Goal: Transaction & Acquisition: Purchase product/service

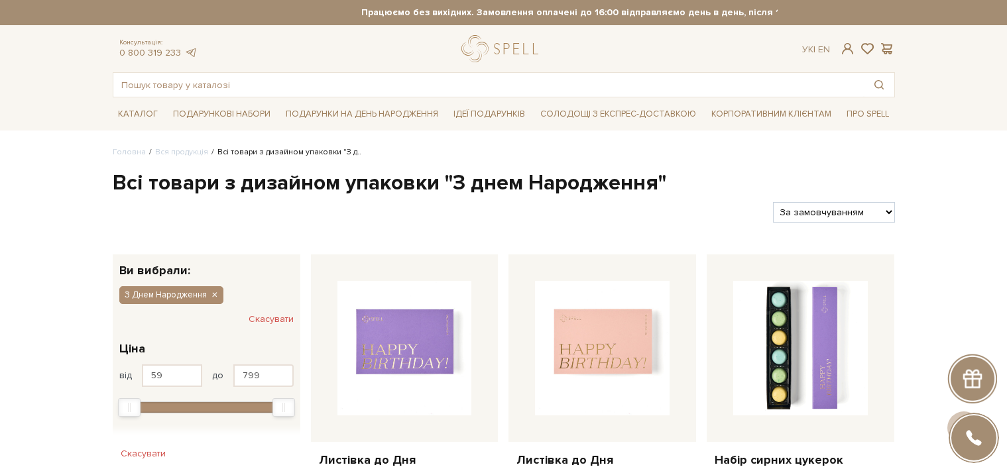
scroll to position [93, 0]
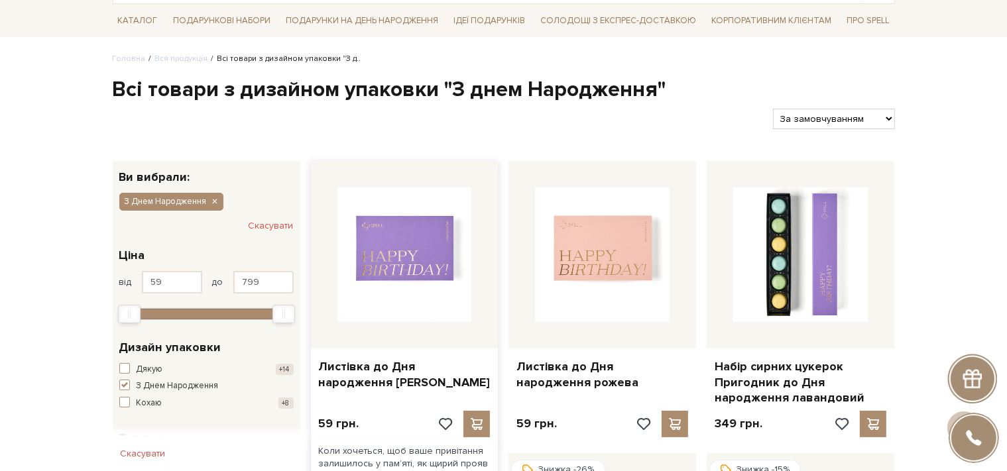
click at [410, 271] on img at bounding box center [404, 255] width 135 height 135
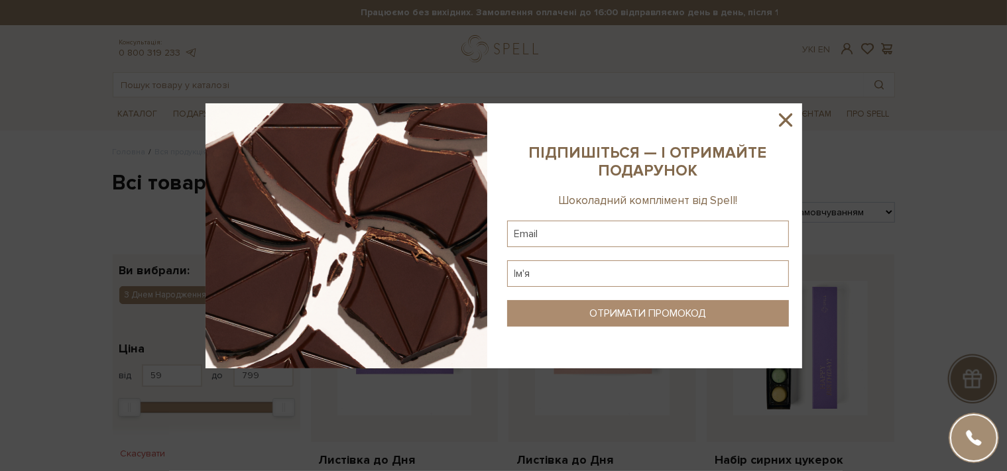
click at [781, 119] on icon at bounding box center [785, 120] width 23 height 23
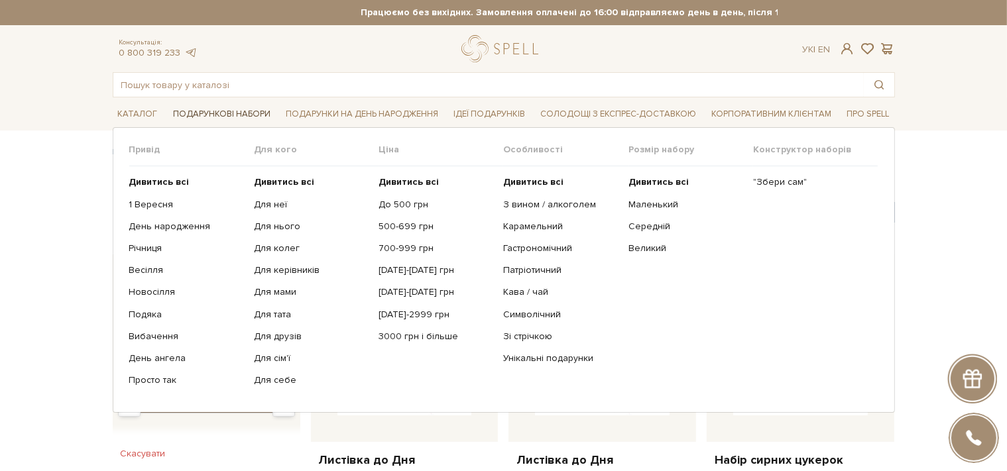
click at [219, 113] on span "Подарункові набори" at bounding box center [222, 114] width 108 height 21
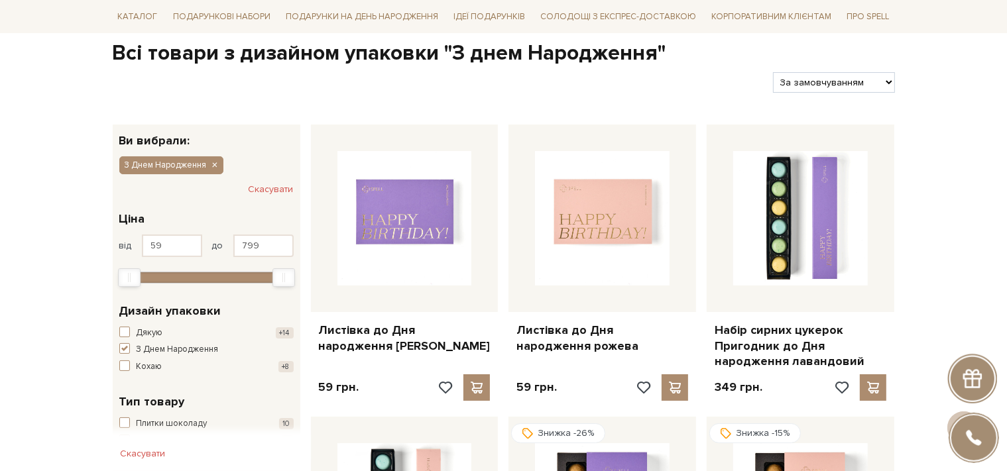
scroll to position [93, 0]
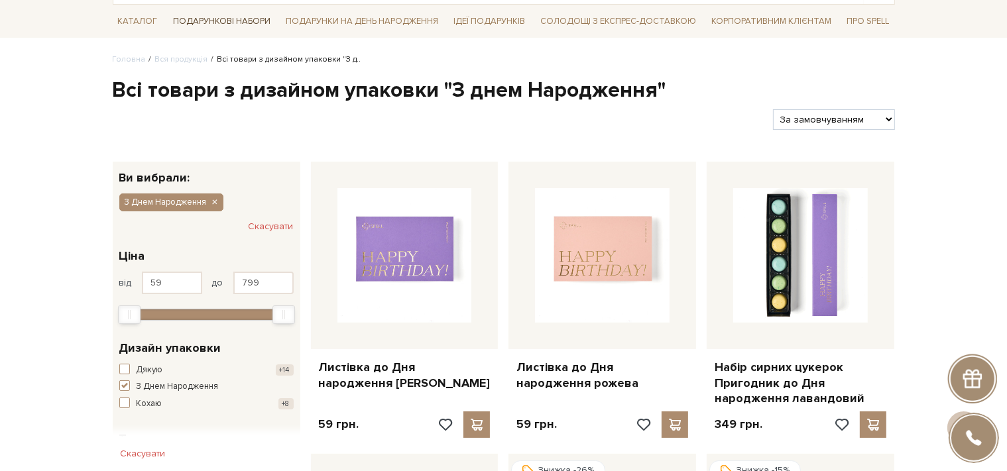
click at [233, 21] on span "Подарункові набори" at bounding box center [222, 21] width 108 height 21
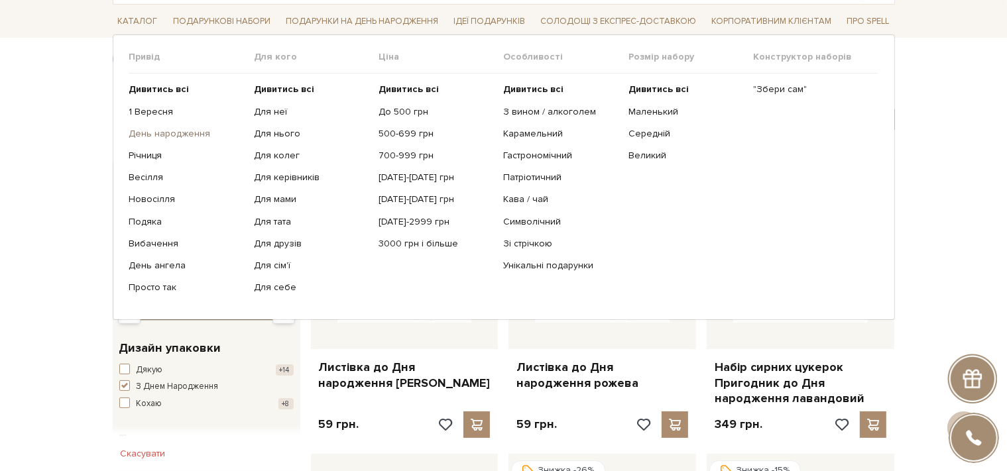
click at [184, 136] on link "День народження" at bounding box center [186, 134] width 115 height 12
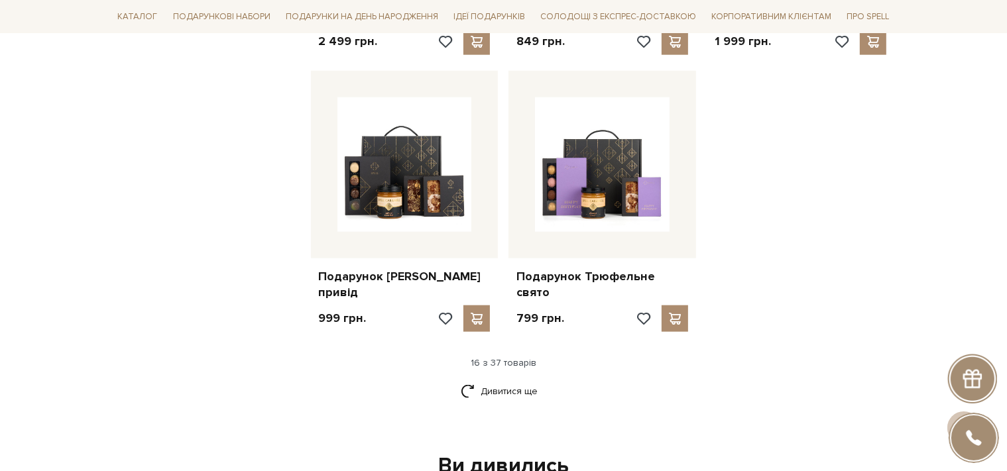
scroll to position [1680, 0]
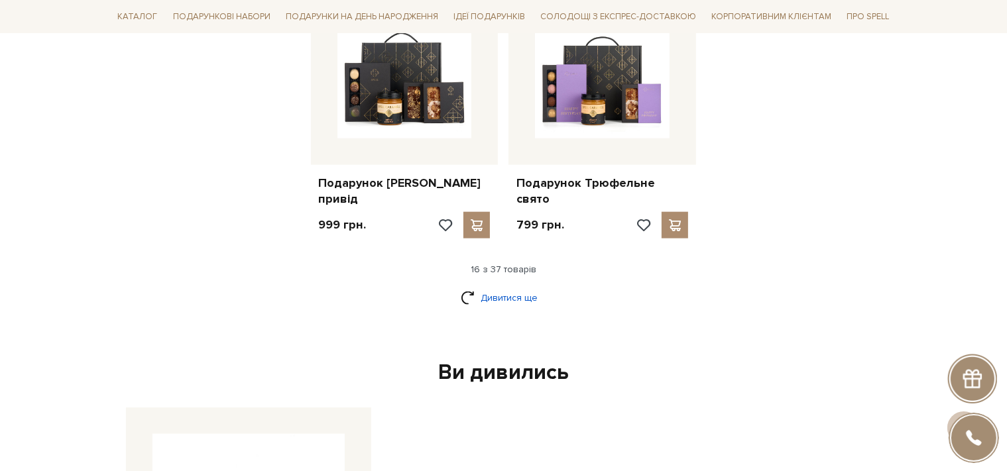
click at [503, 286] on link "Дивитися ще" at bounding box center [504, 297] width 86 height 23
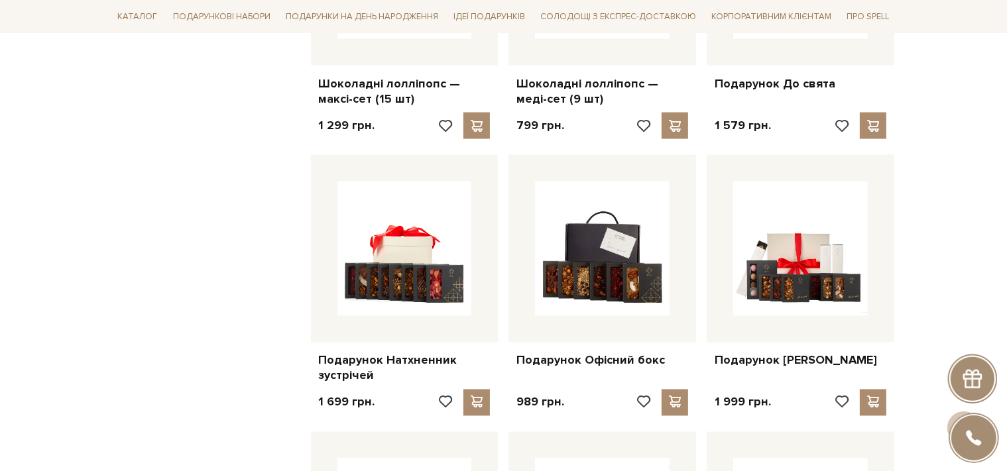
scroll to position [2427, 0]
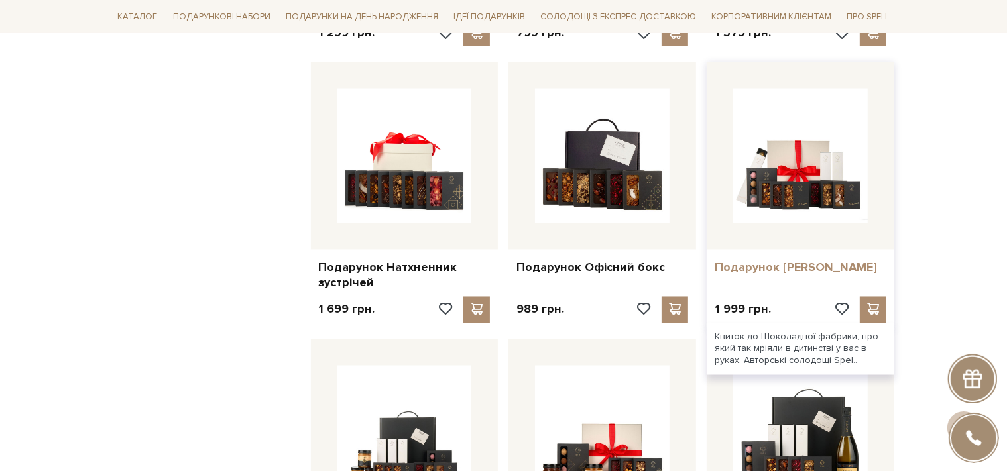
click at [793, 264] on link "Подарунок Віллі Вонки" at bounding box center [801, 268] width 172 height 15
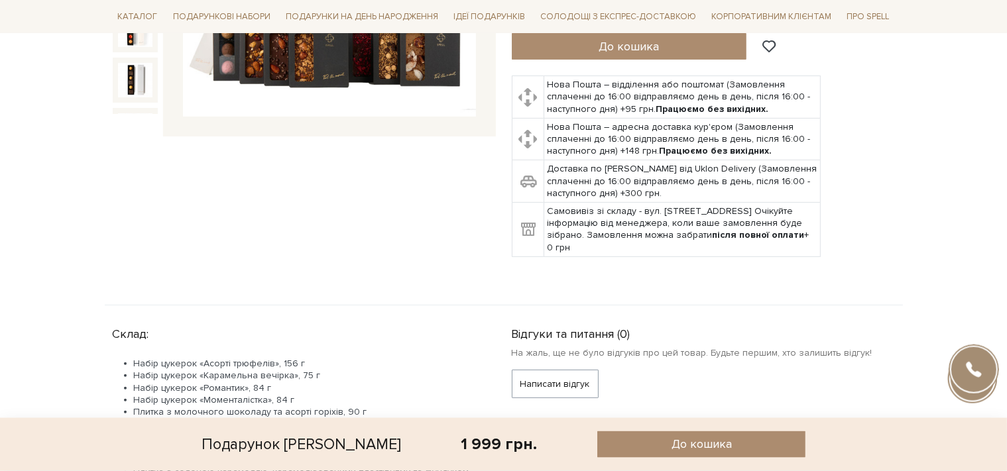
scroll to position [560, 0]
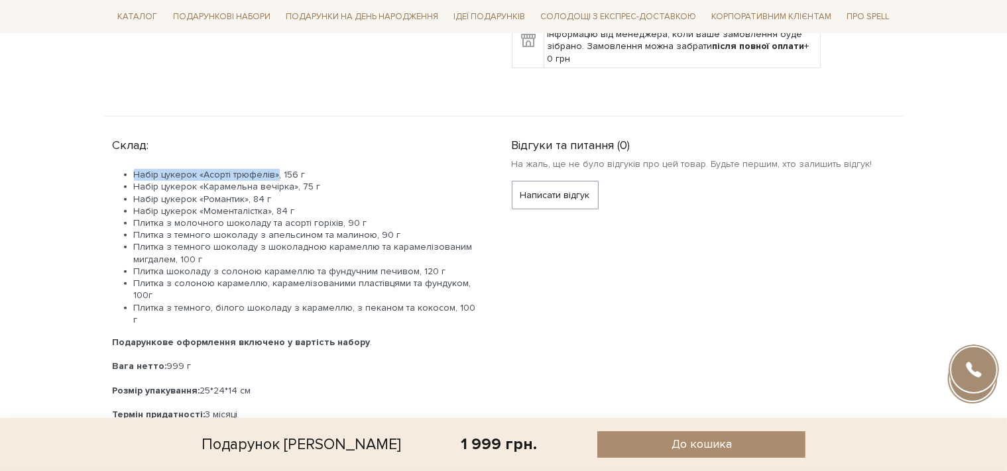
drag, startPoint x: 135, startPoint y: 171, endPoint x: 275, endPoint y: 173, distance: 140.6
click at [275, 173] on li "Набір цукерок «Асорті трюфелів», 156 г" at bounding box center [307, 175] width 346 height 12
copy li "Набір цукерок «Асорті трюфелів»"
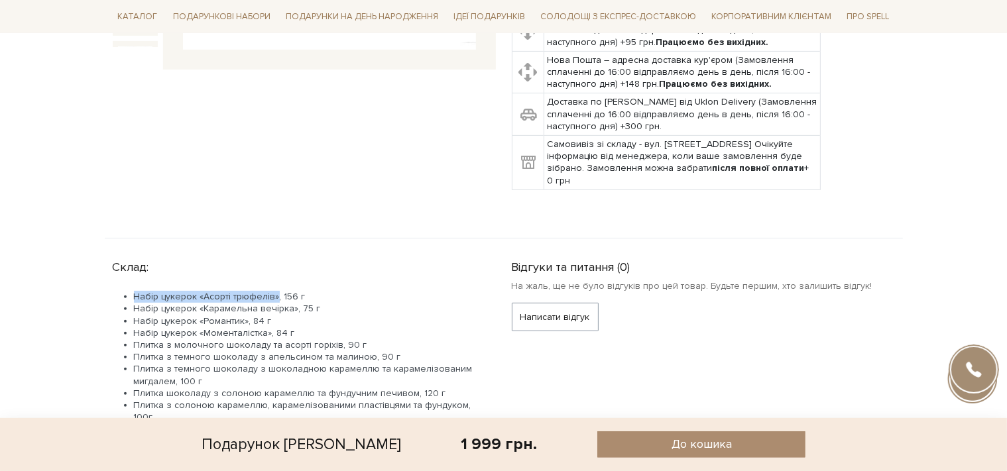
scroll to position [467, 0]
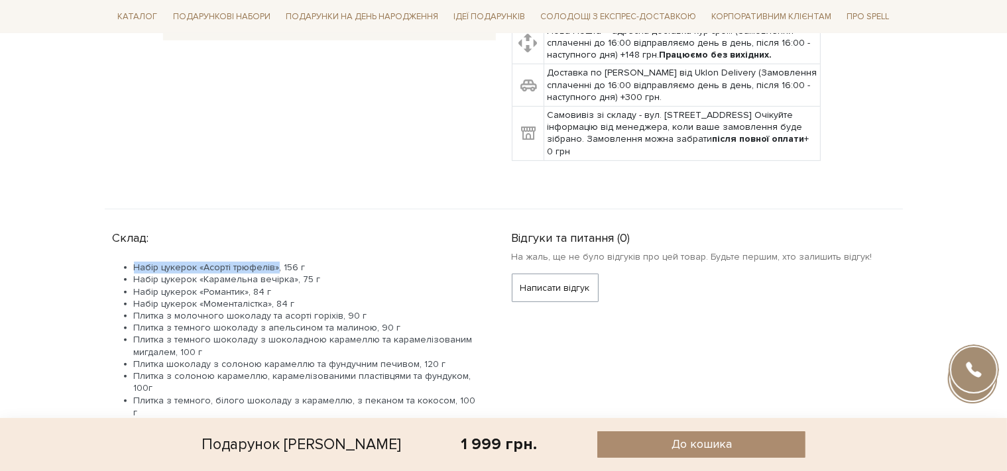
drag, startPoint x: 133, startPoint y: 278, endPoint x: 276, endPoint y: 281, distance: 143.3
click at [275, 281] on li "Набір цукерок «Карамельна вечірка», 75 г" at bounding box center [307, 280] width 346 height 12
drag, startPoint x: 292, startPoint y: 280, endPoint x: 136, endPoint y: 280, distance: 156.5
click at [136, 280] on li "Набір цукерок «Карамельна вечірка», 75 г" at bounding box center [307, 280] width 346 height 12
drag, startPoint x: 133, startPoint y: 291, endPoint x: 245, endPoint y: 293, distance: 112.1
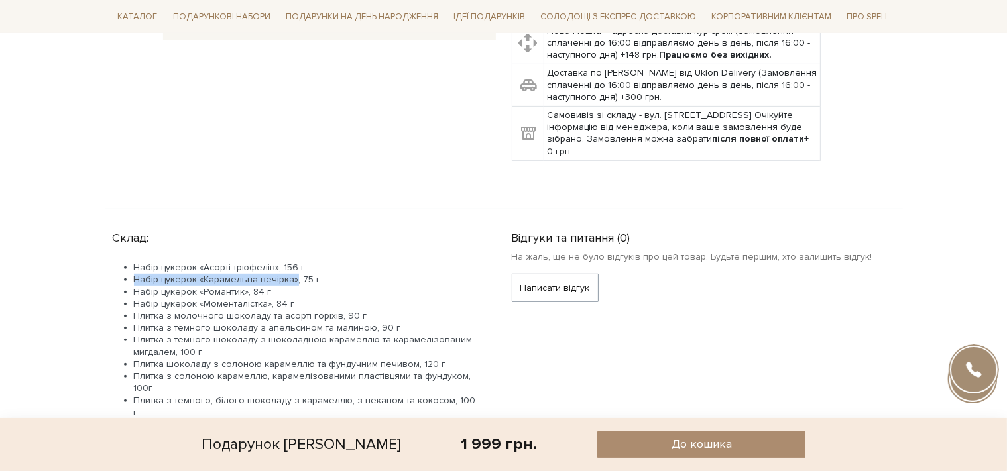
click at [245, 293] on li "Набір цукерок «Романтик», 84 г" at bounding box center [307, 292] width 346 height 12
drag, startPoint x: 247, startPoint y: 292, endPoint x: 134, endPoint y: 291, distance: 112.7
click at [134, 291] on li "Набір цукерок «Романтик», 84 г" at bounding box center [307, 292] width 346 height 12
drag, startPoint x: 134, startPoint y: 304, endPoint x: 268, endPoint y: 305, distance: 133.9
click at [268, 305] on li "Набір цукерок «Моменталістка», 84 г" at bounding box center [307, 304] width 346 height 12
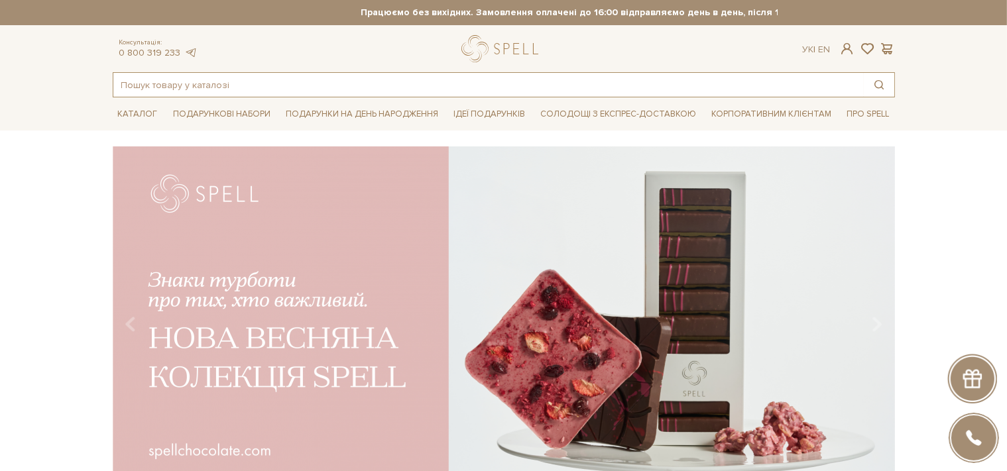
paste input "Набір цукерок «Асорті трюфелів»"
type input "Набір цукерок «Асорті трюфелів»"
click at [877, 85] on button "Пошук товару у каталозі" at bounding box center [879, 85] width 31 height 24
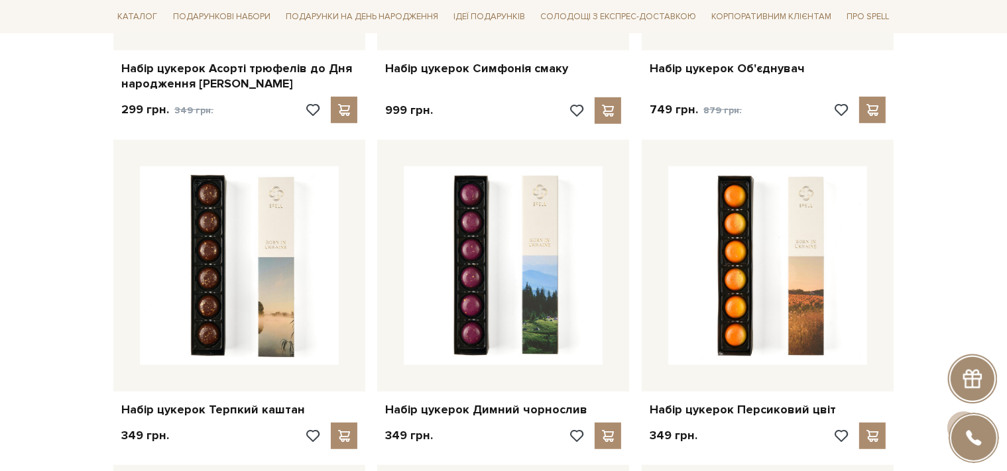
scroll to position [467, 0]
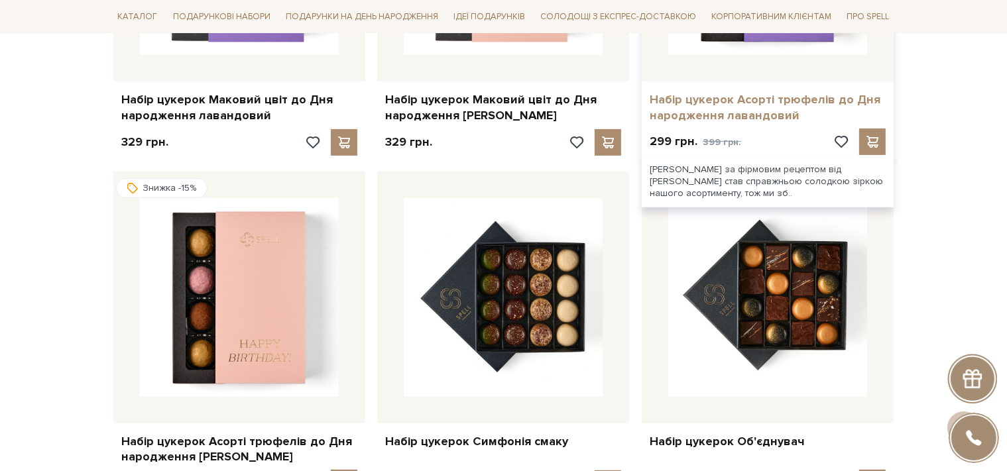
click at [679, 115] on link "Набір цукерок Асорті трюфелів до Дня народження лавандовий" at bounding box center [768, 107] width 236 height 31
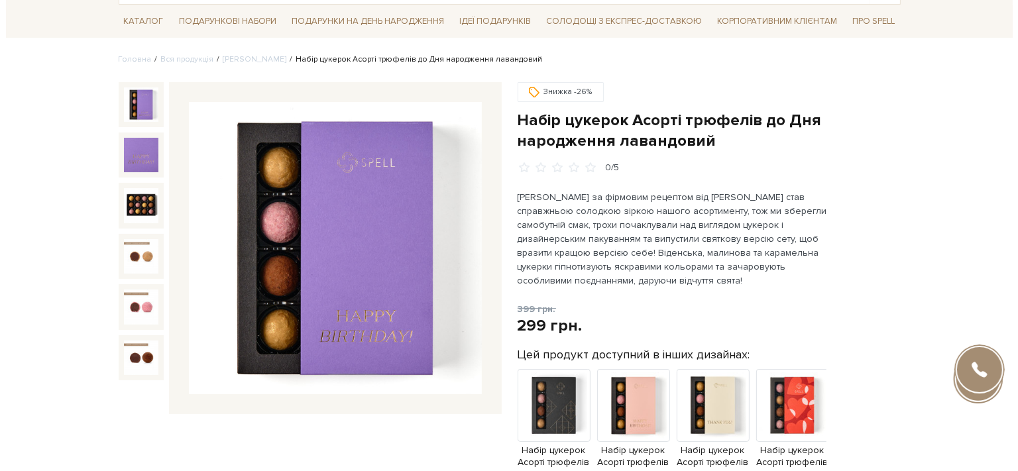
scroll to position [93, 0]
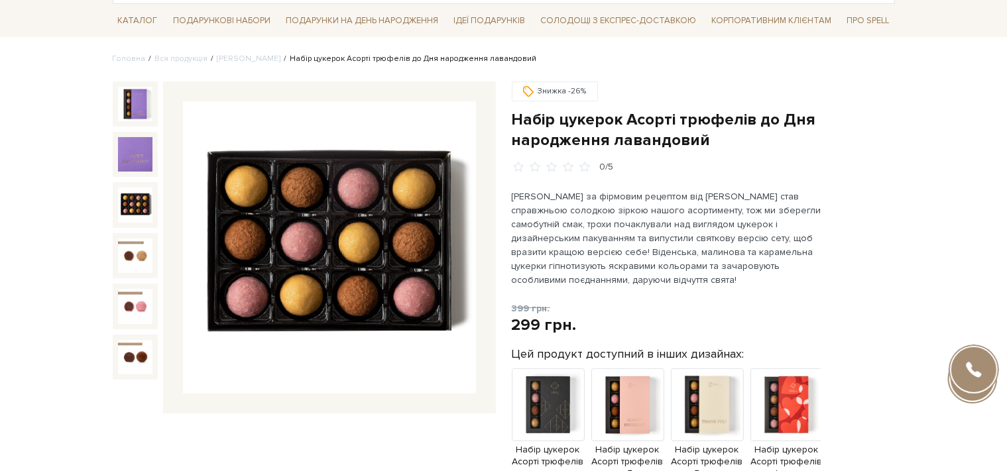
click at [137, 202] on img at bounding box center [135, 205] width 34 height 34
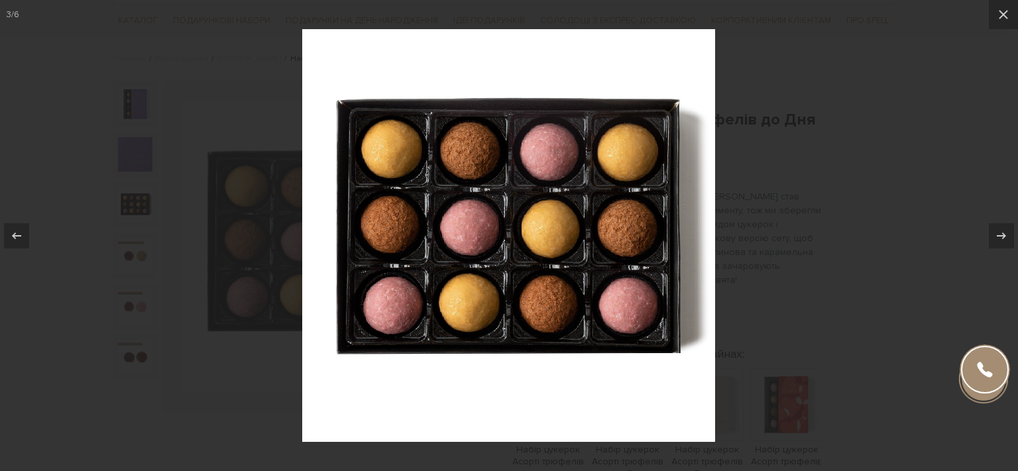
click at [46, 296] on div at bounding box center [509, 235] width 1018 height 471
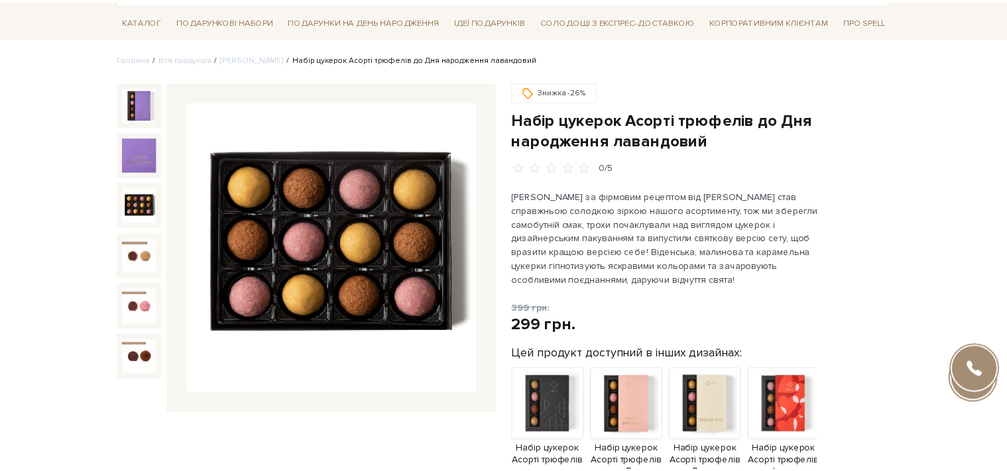
scroll to position [93, 0]
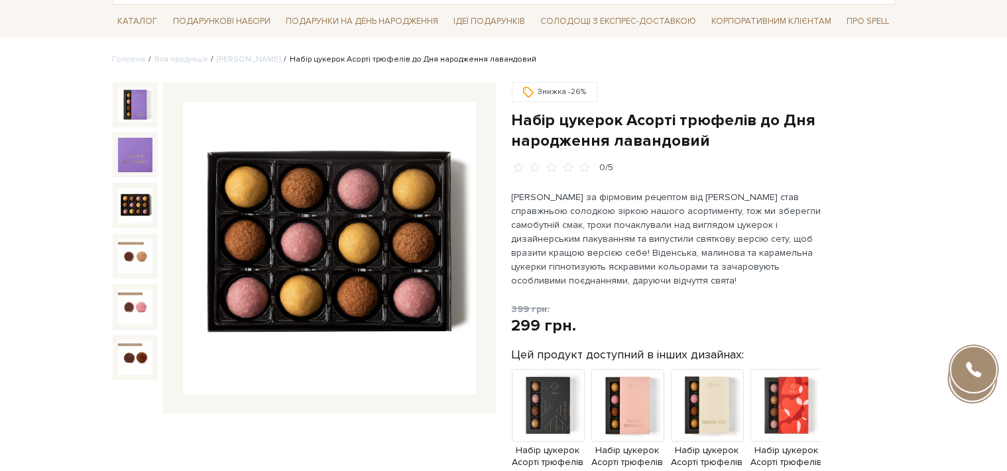
click at [133, 209] on img at bounding box center [135, 205] width 34 height 34
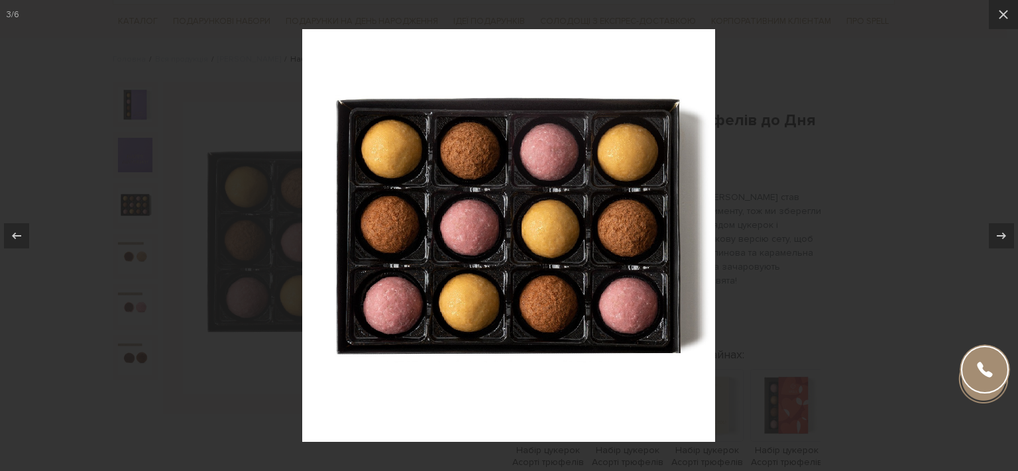
click at [70, 267] on div at bounding box center [509, 235] width 1018 height 471
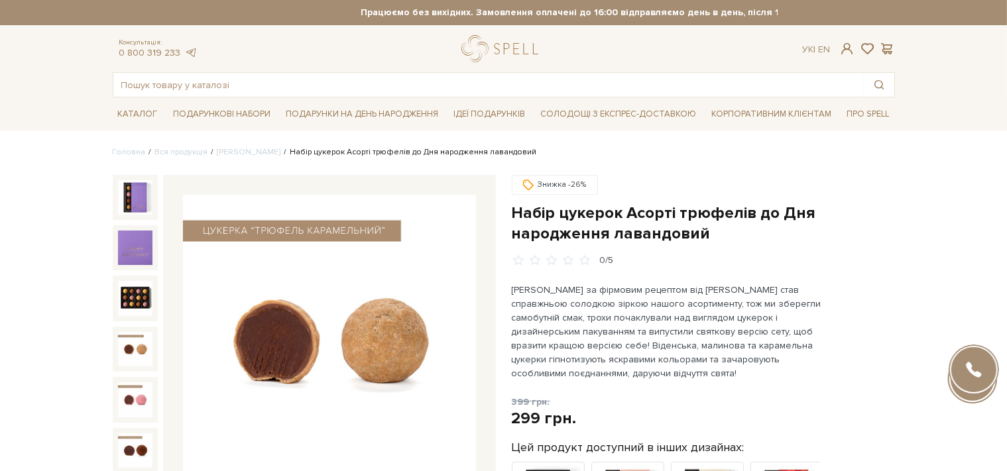
click at [131, 344] on img at bounding box center [135, 349] width 34 height 34
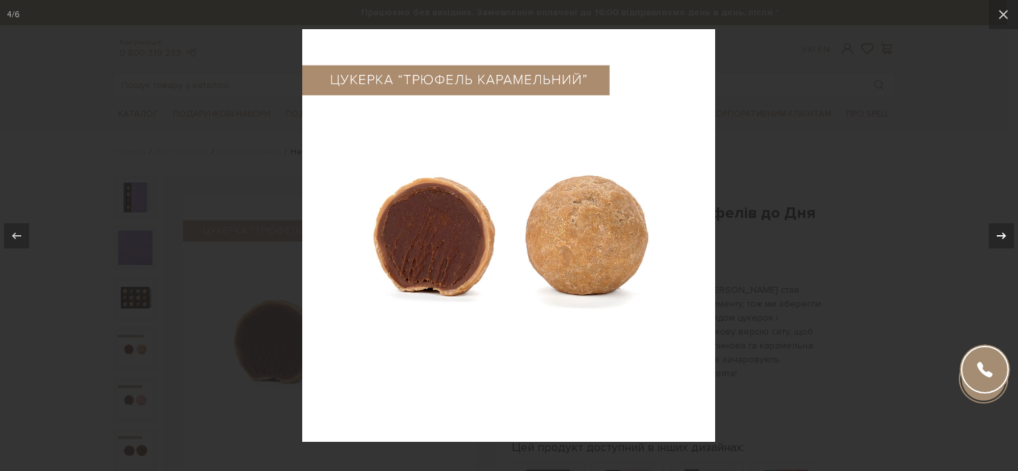
click at [1001, 233] on icon at bounding box center [1002, 236] width 16 height 16
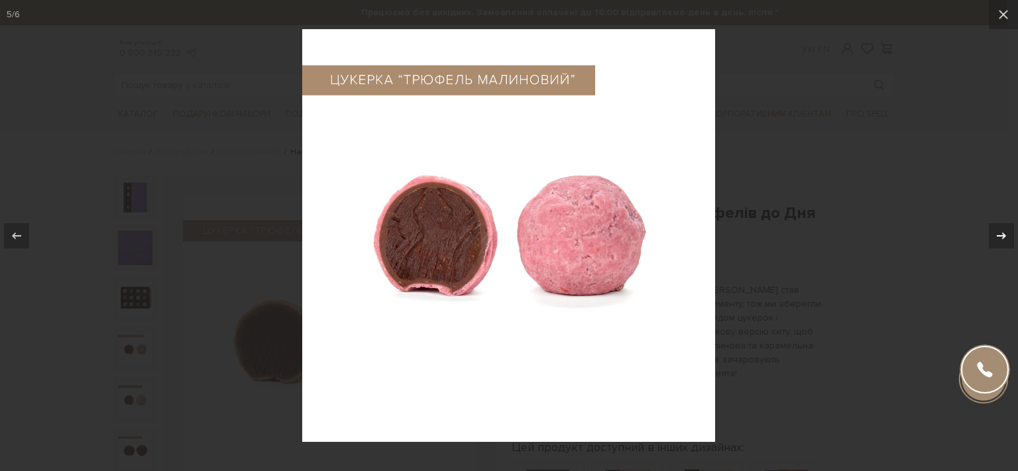
click at [1000, 233] on icon at bounding box center [1002, 236] width 16 height 16
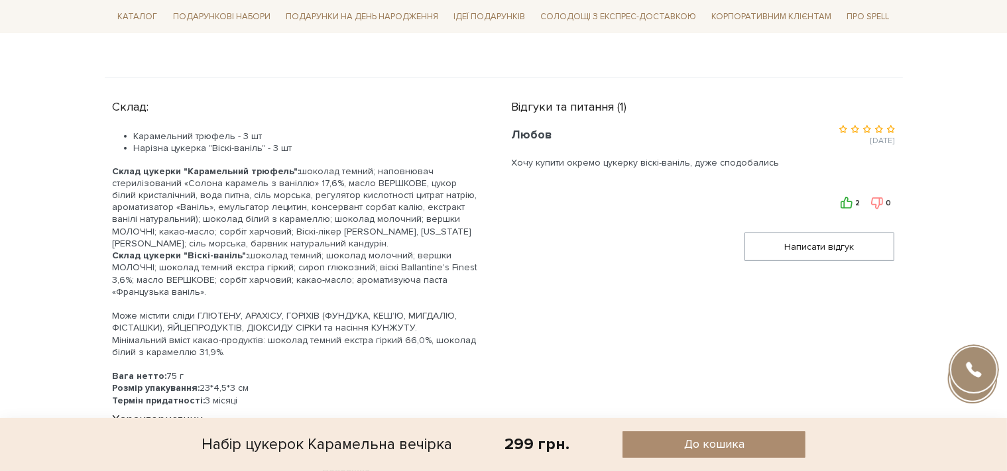
scroll to position [747, 0]
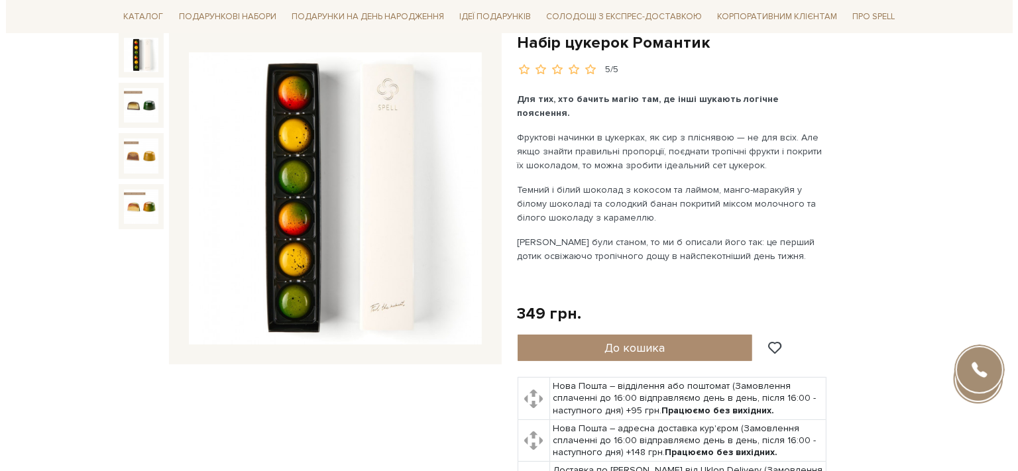
scroll to position [93, 0]
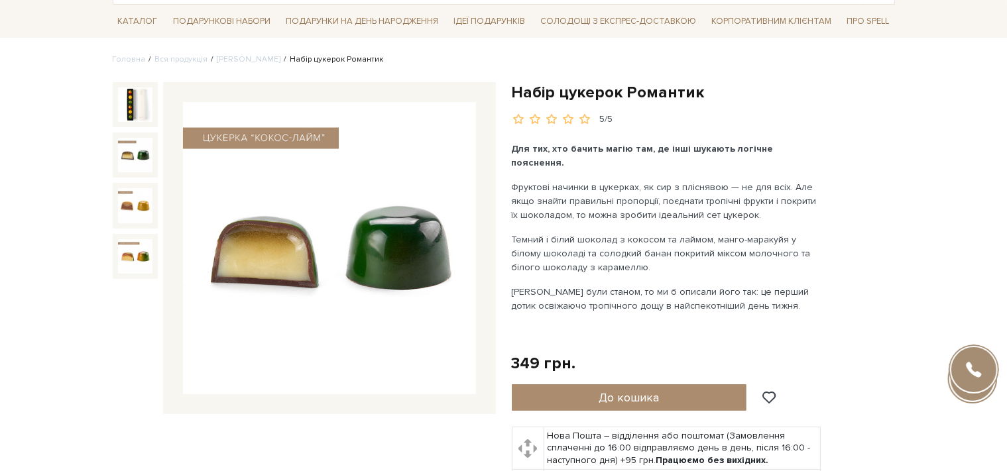
click at [134, 150] on img at bounding box center [135, 155] width 34 height 34
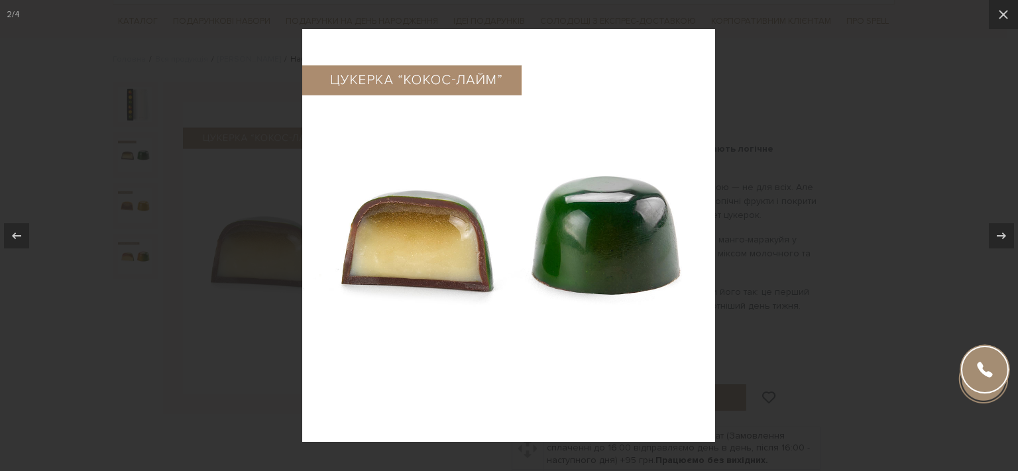
click at [157, 298] on div at bounding box center [509, 235] width 1018 height 471
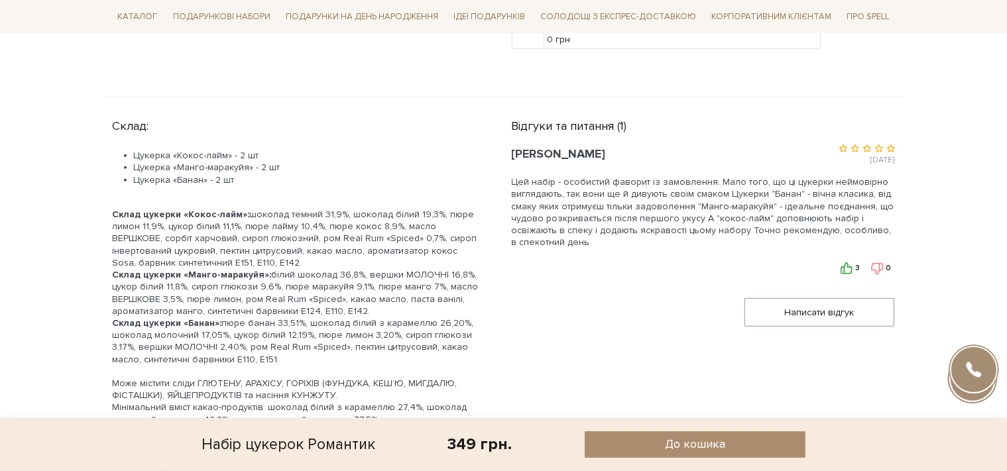
scroll to position [746, 0]
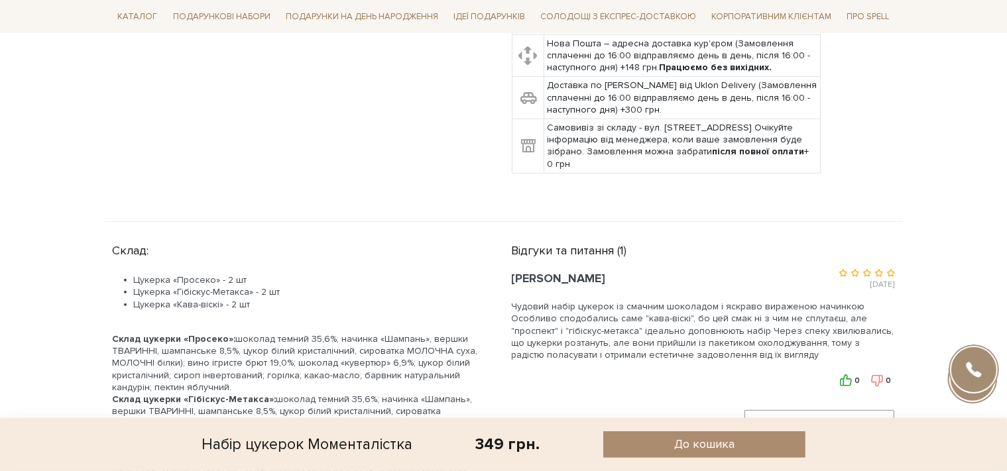
scroll to position [560, 0]
